Goal: Task Accomplishment & Management: Use online tool/utility

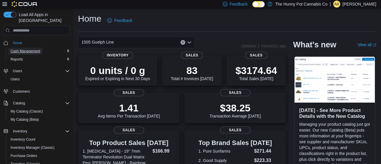
click at [31, 49] on span "Cash Management" at bounding box center [26, 51] width 30 height 5
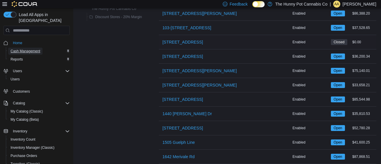
scroll to position [85, 0]
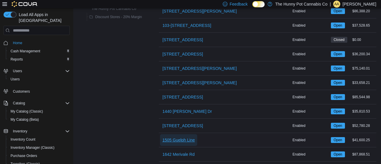
click at [189, 140] on span "1505 Guelph Line" at bounding box center [178, 140] width 33 height 6
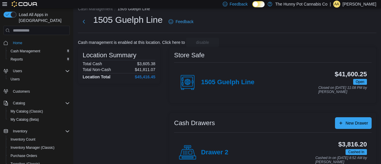
scroll to position [16, 0]
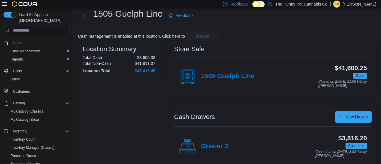
click at [211, 146] on h4 "Drawer 2" at bounding box center [214, 147] width 27 height 8
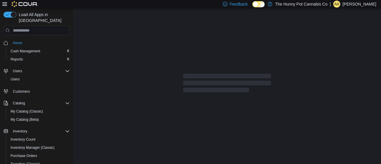
scroll to position [3, 0]
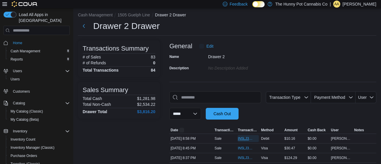
click at [246, 141] on span "IN5LJ3-5765047" at bounding box center [245, 139] width 15 height 5
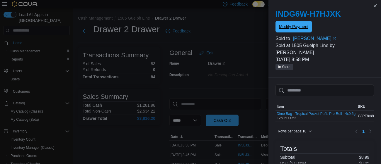
click at [293, 29] on span "Modify Payment" at bounding box center [293, 27] width 29 height 6
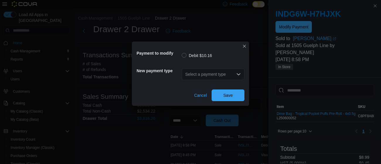
click at [227, 74] on div "Select a payment type" at bounding box center [213, 75] width 63 height 12
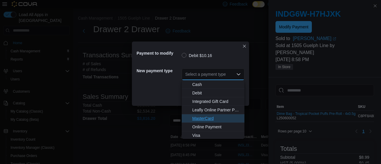
click at [210, 118] on span "MasterCard" at bounding box center [216, 119] width 49 height 6
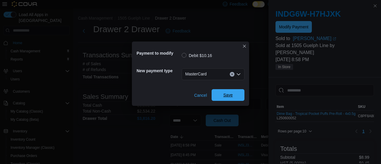
click at [226, 92] on span "Save" at bounding box center [228, 95] width 26 height 12
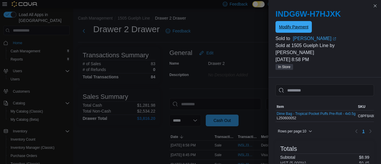
click at [275, 21] on button "Modify Payment" at bounding box center [293, 27] width 36 height 12
